Goal: Transaction & Acquisition: Purchase product/service

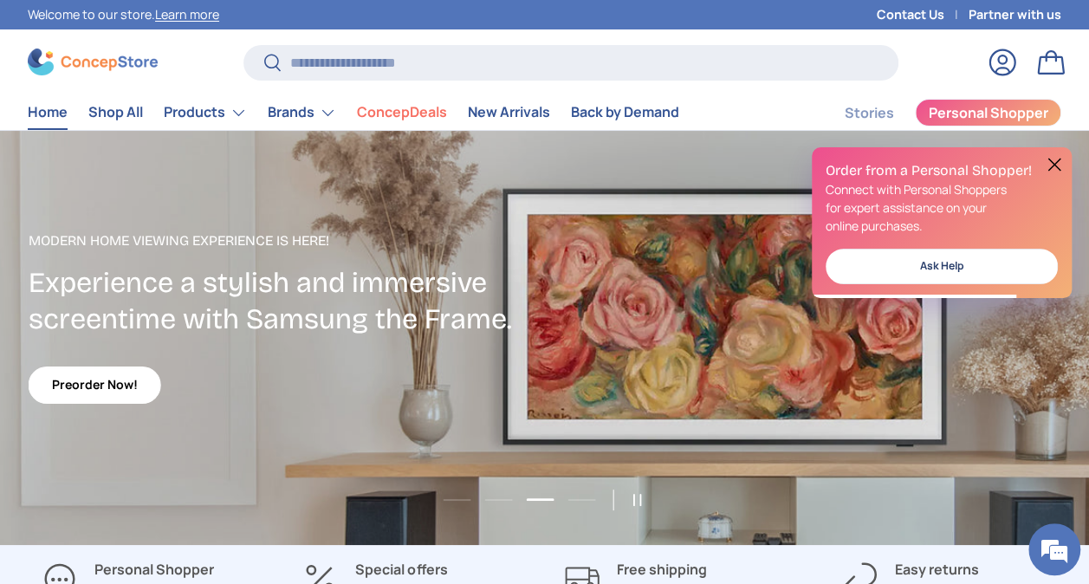
drag, startPoint x: 378, startPoint y: 38, endPoint x: 379, endPoint y: 64, distance: 26.0
click at [379, 42] on store-header "Search Search Reset Log in Bag Menu Home Shop All Products Back Products" at bounding box center [544, 79] width 1089 height 101
click at [379, 64] on input "Search" at bounding box center [570, 63] width 655 height 36
paste input "**********"
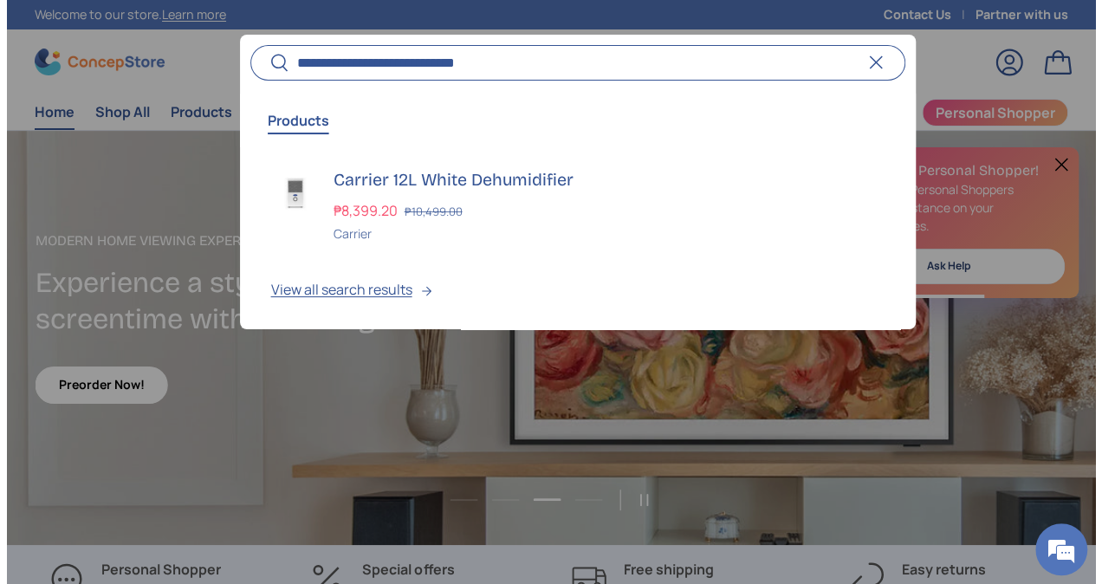
scroll to position [4406, 6908]
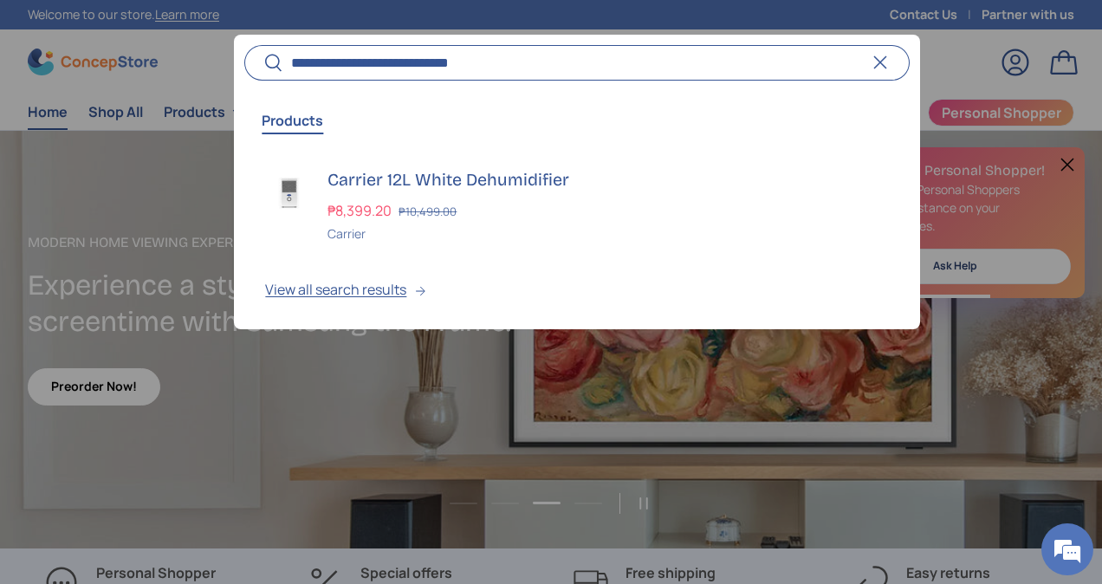
type input "**********"
click at [244, 43] on button "Search" at bounding box center [263, 63] width 39 height 41
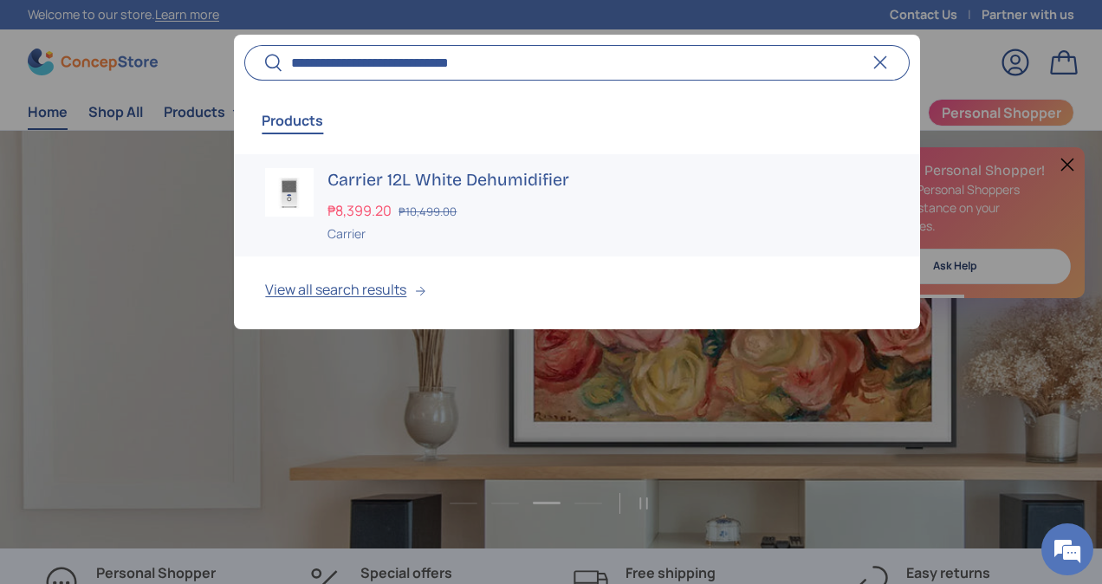
scroll to position [0, 3306]
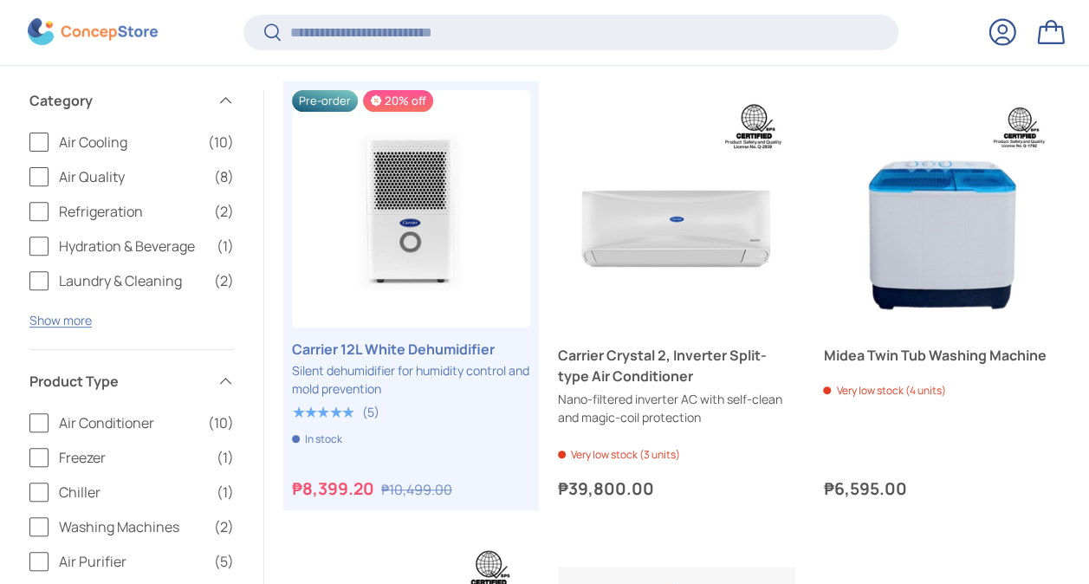
scroll to position [224, 0]
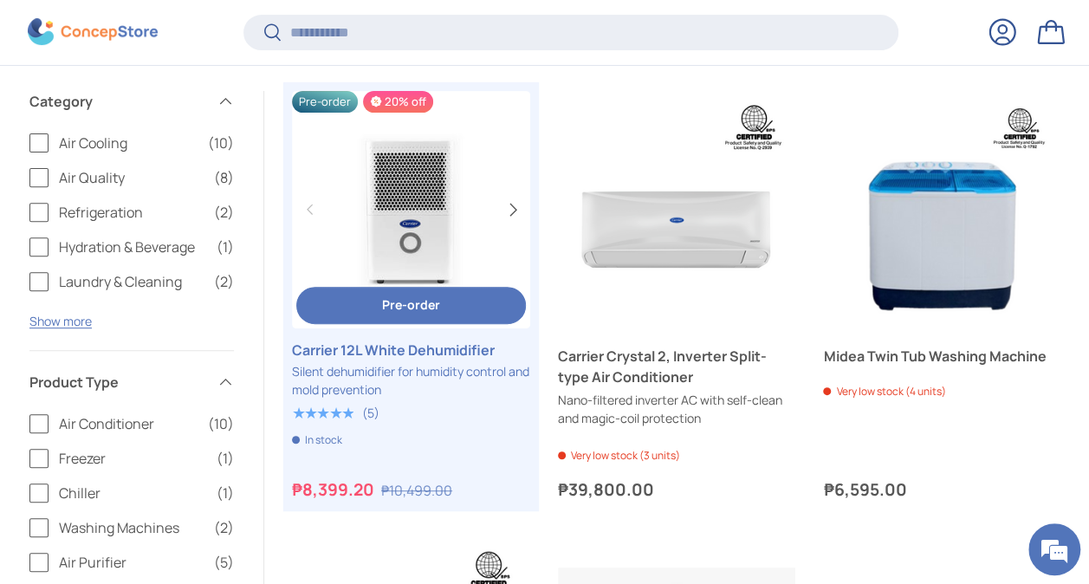
click at [515, 201] on button "Next" at bounding box center [512, 210] width 28 height 28
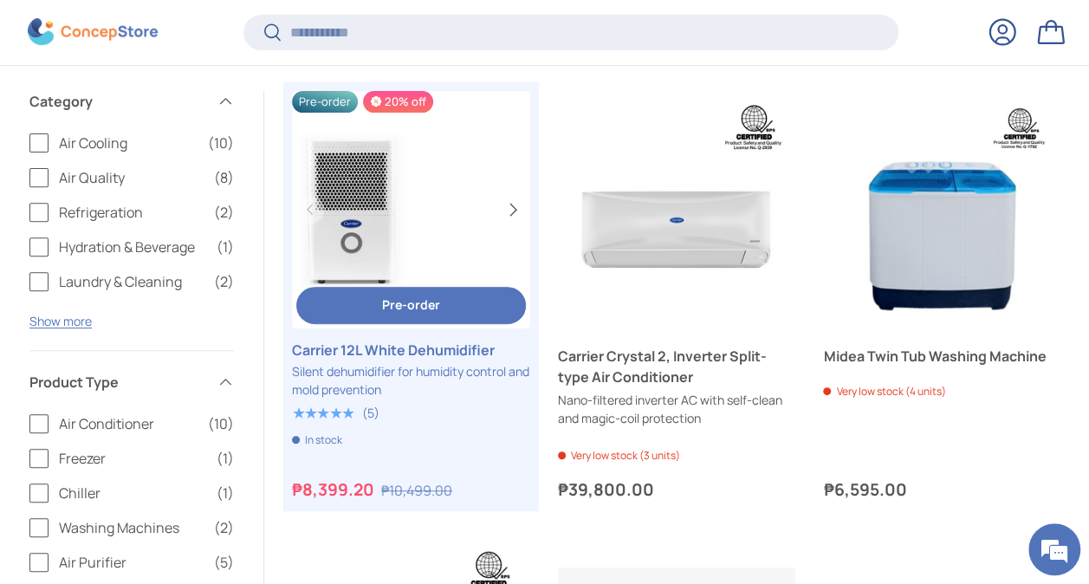
scroll to position [0, 237]
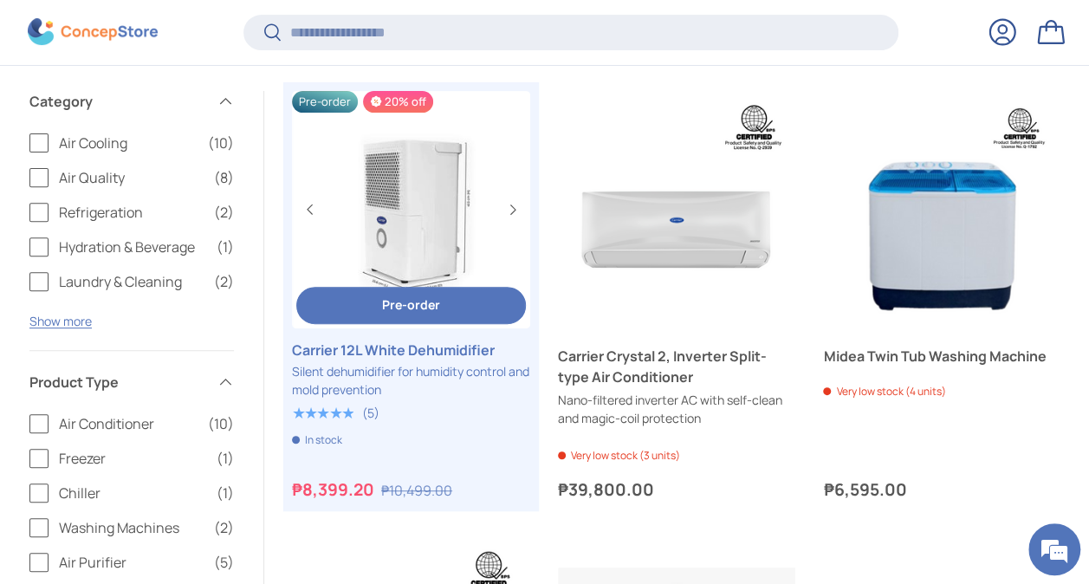
click at [480, 213] on link "Carrier 12L White Dehumidifier" at bounding box center [412, 210] width 238 height 238
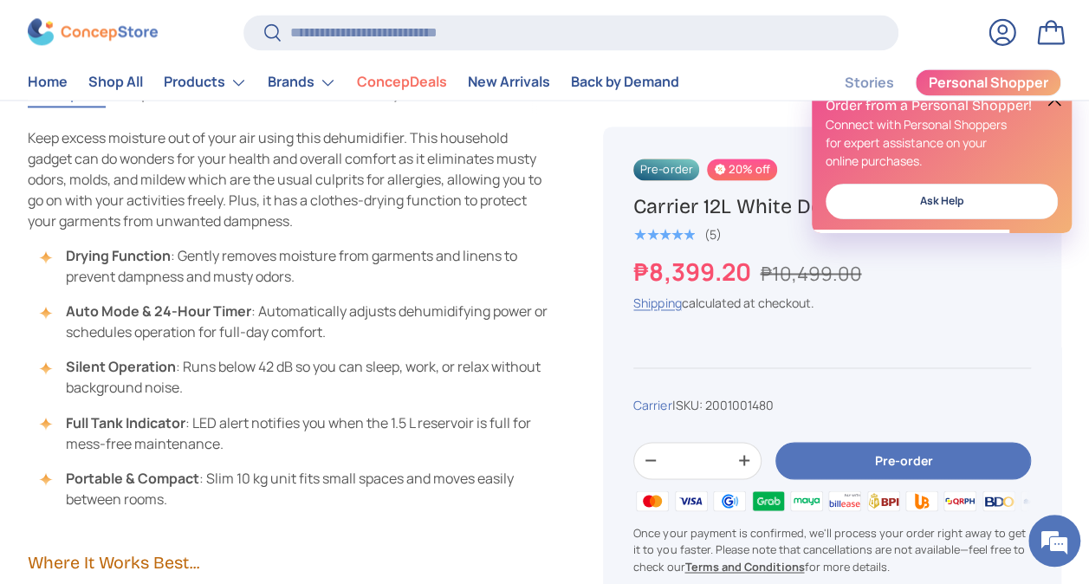
scroll to position [1125, 0]
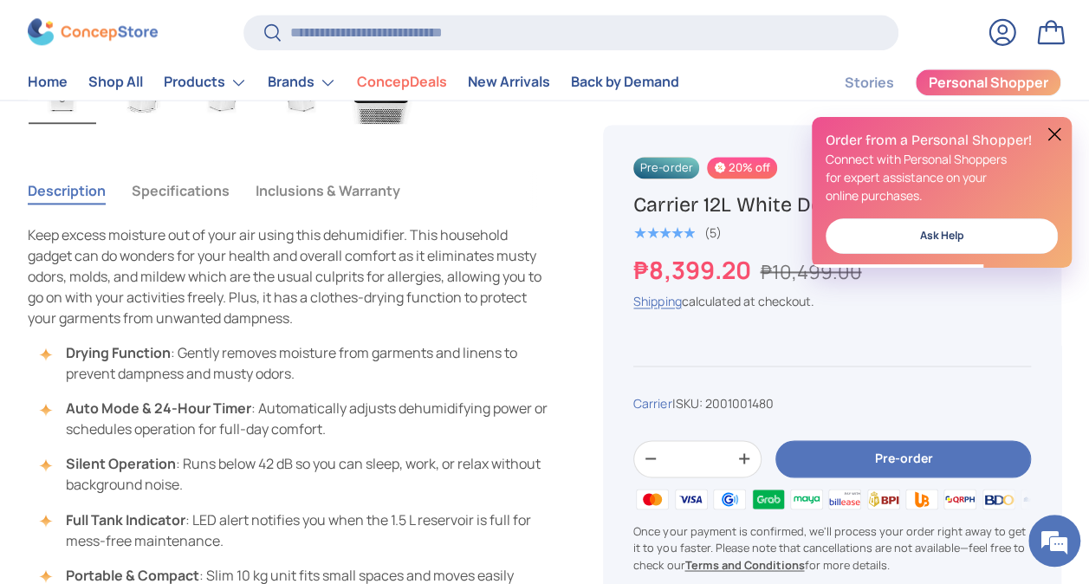
click at [164, 178] on button "Specifications" at bounding box center [181, 191] width 98 height 40
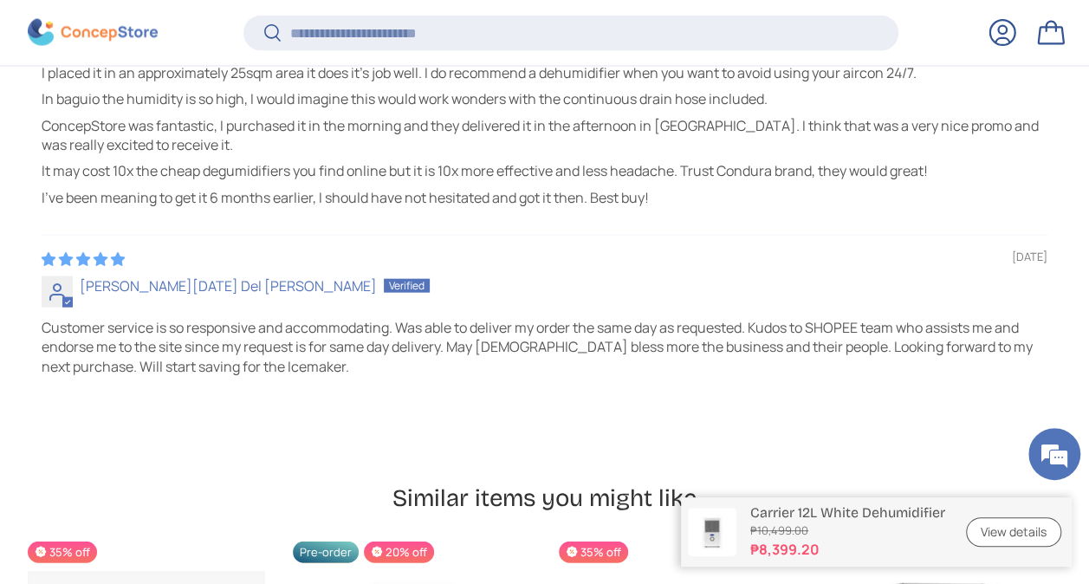
scroll to position [5195, 0]
